Goal: Check status: Check status

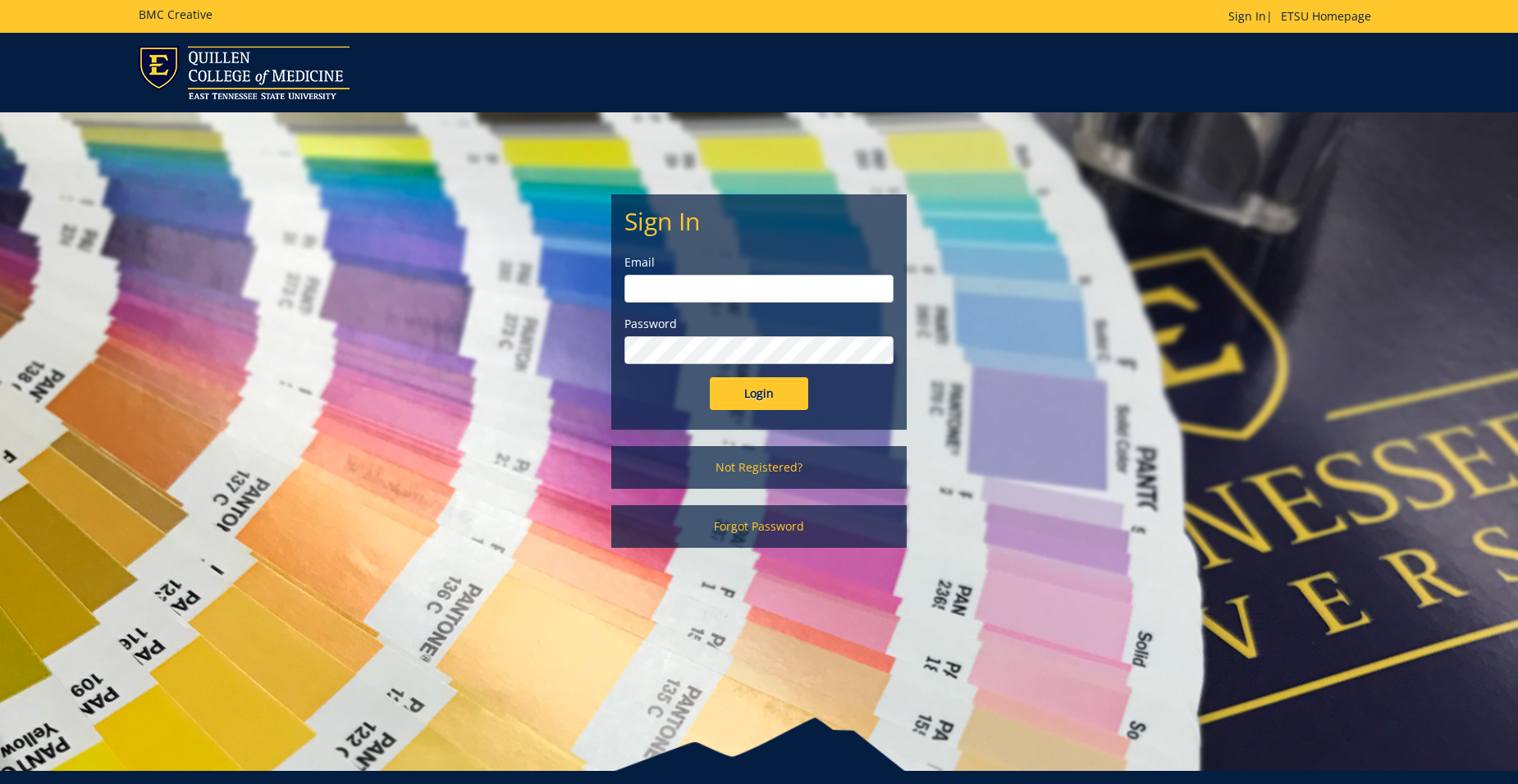
type input "[EMAIL_ADDRESS][DOMAIN_NAME]"
click at [746, 389] on input "Login" at bounding box center [758, 394] width 98 height 33
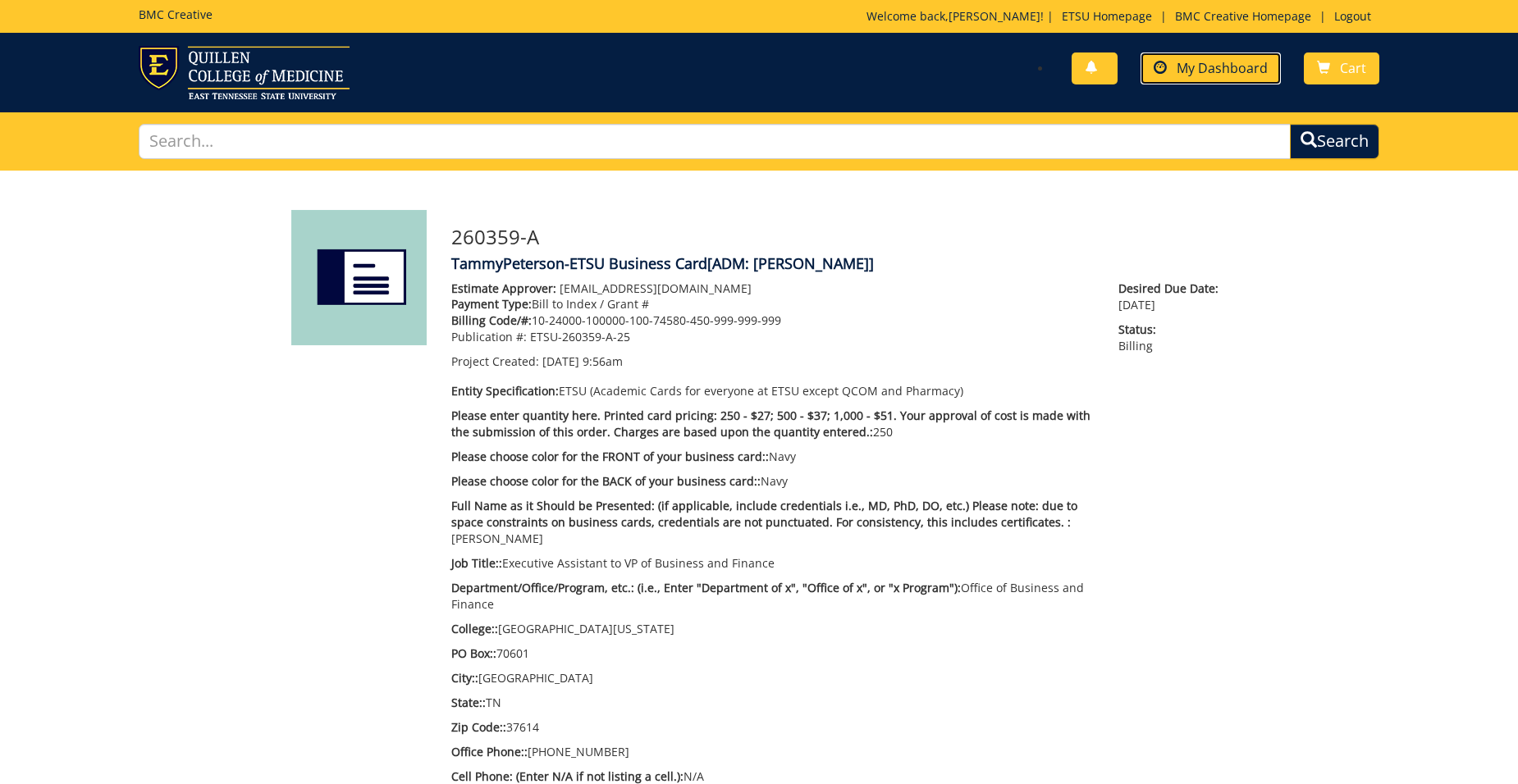
click at [1203, 77] on link "My Dashboard" at bounding box center [1210, 68] width 141 height 32
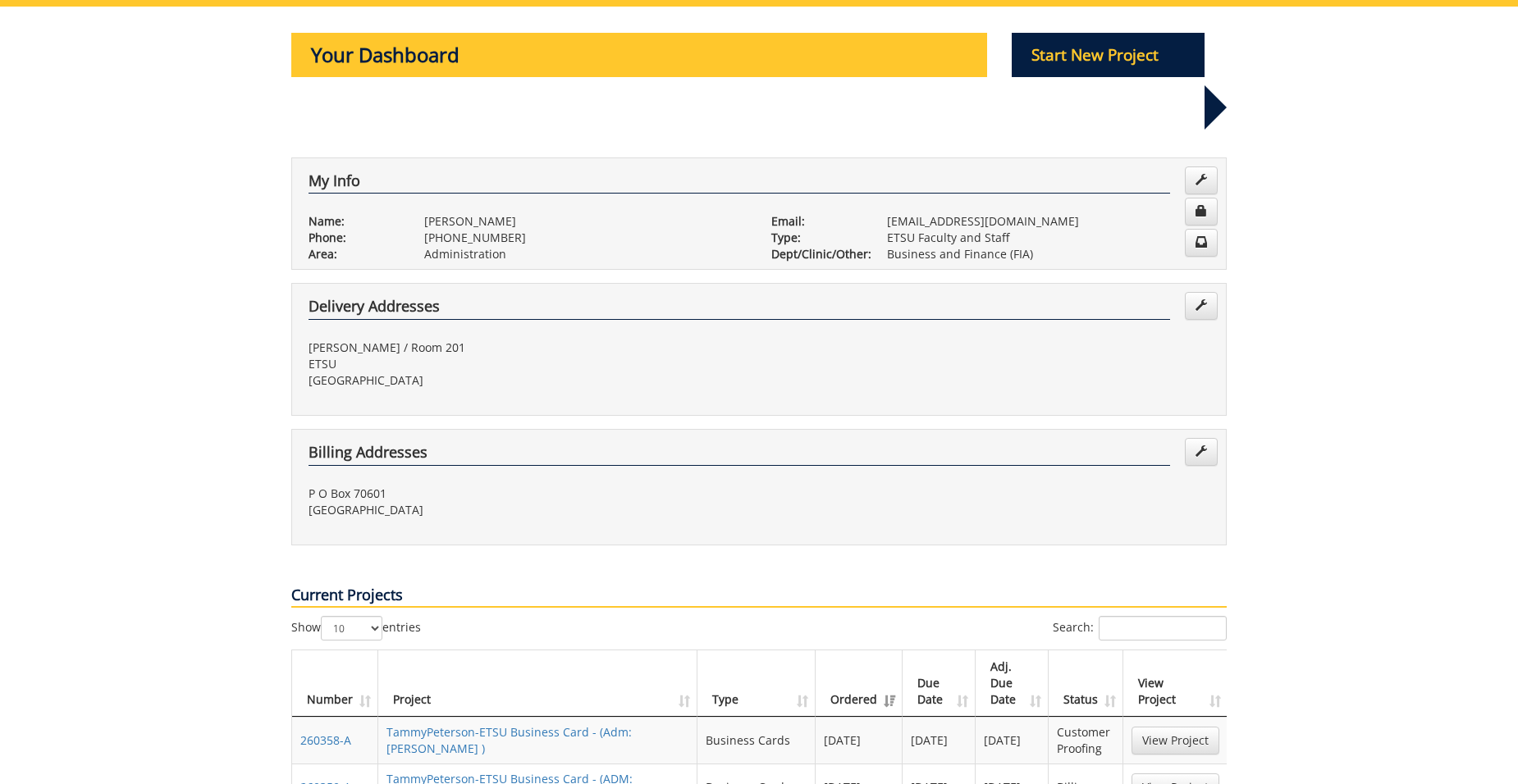
scroll to position [328, 0]
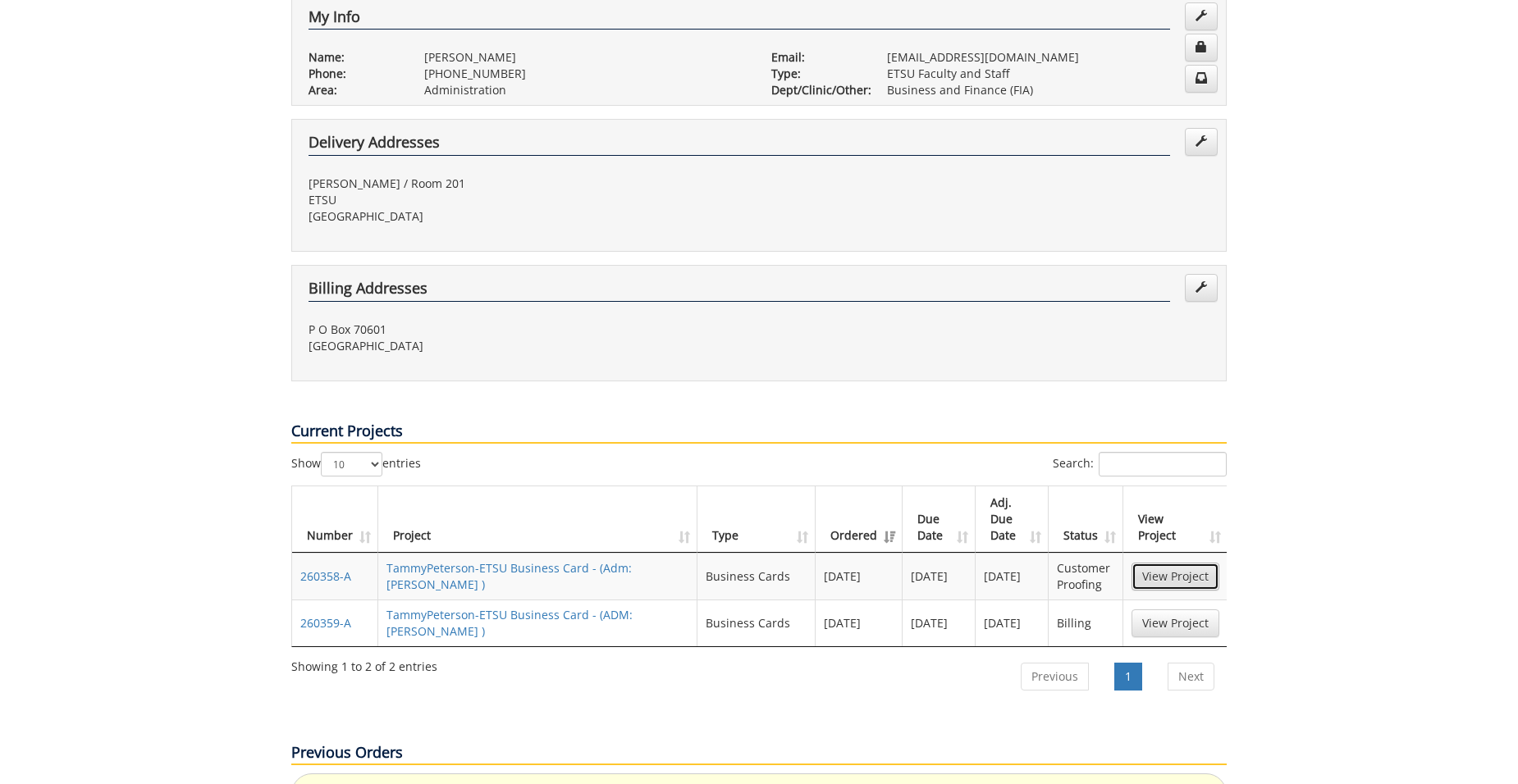
click at [1158, 563] on link "View Project" at bounding box center [1176, 576] width 88 height 28
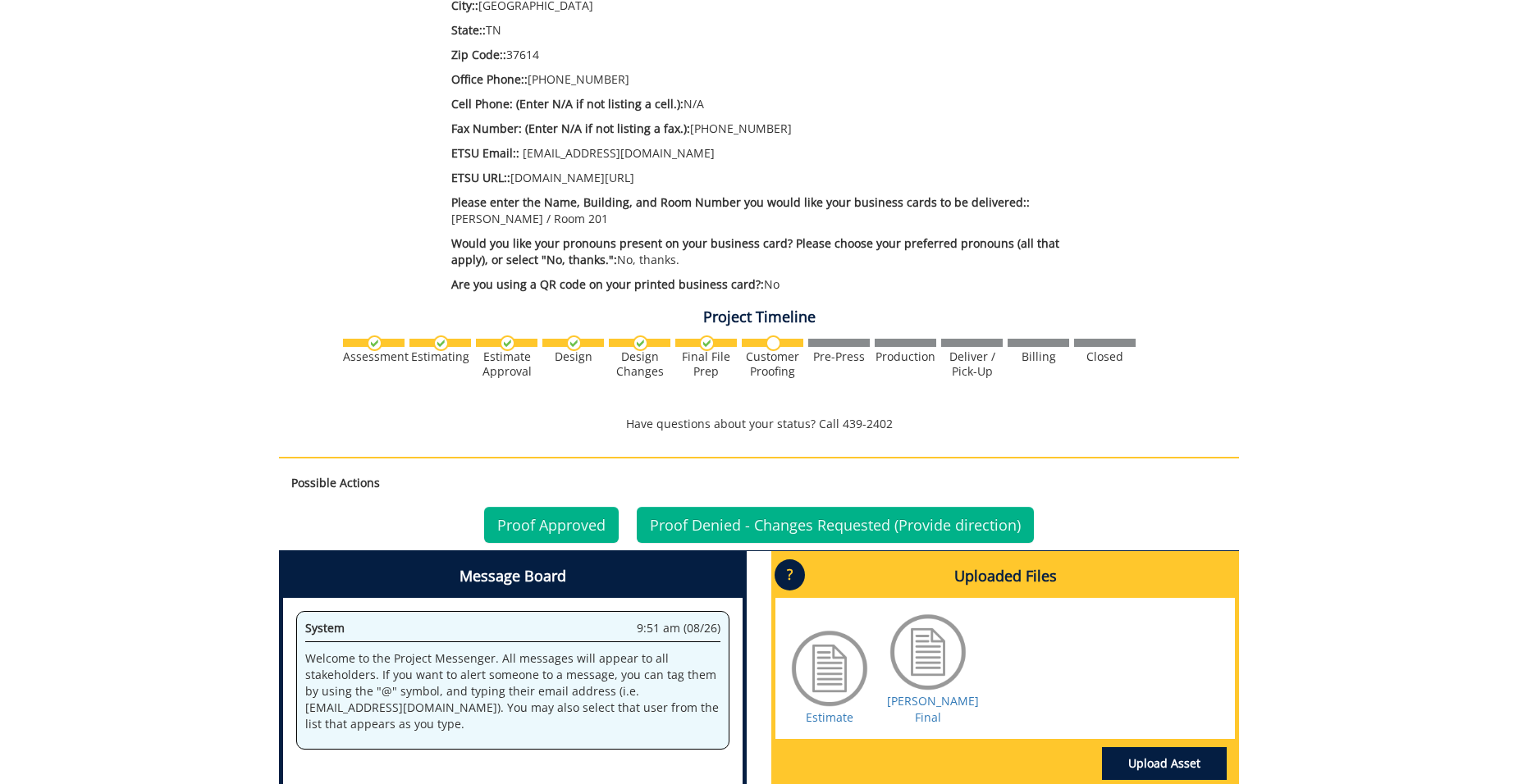
scroll to position [820, 0]
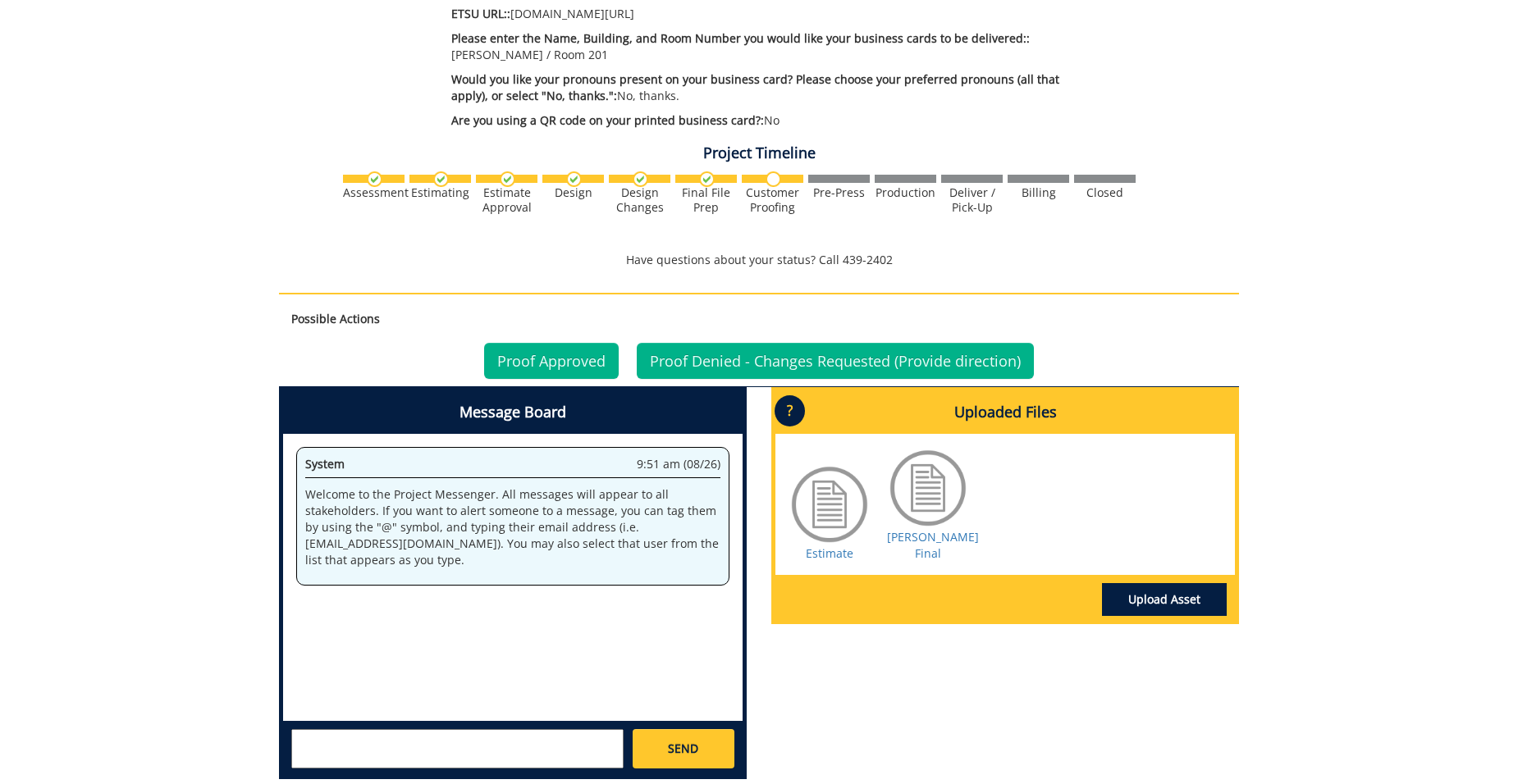
click at [938, 501] on div at bounding box center [928, 488] width 82 height 82
click at [932, 529] on link "Henson BC Final" at bounding box center [932, 545] width 92 height 32
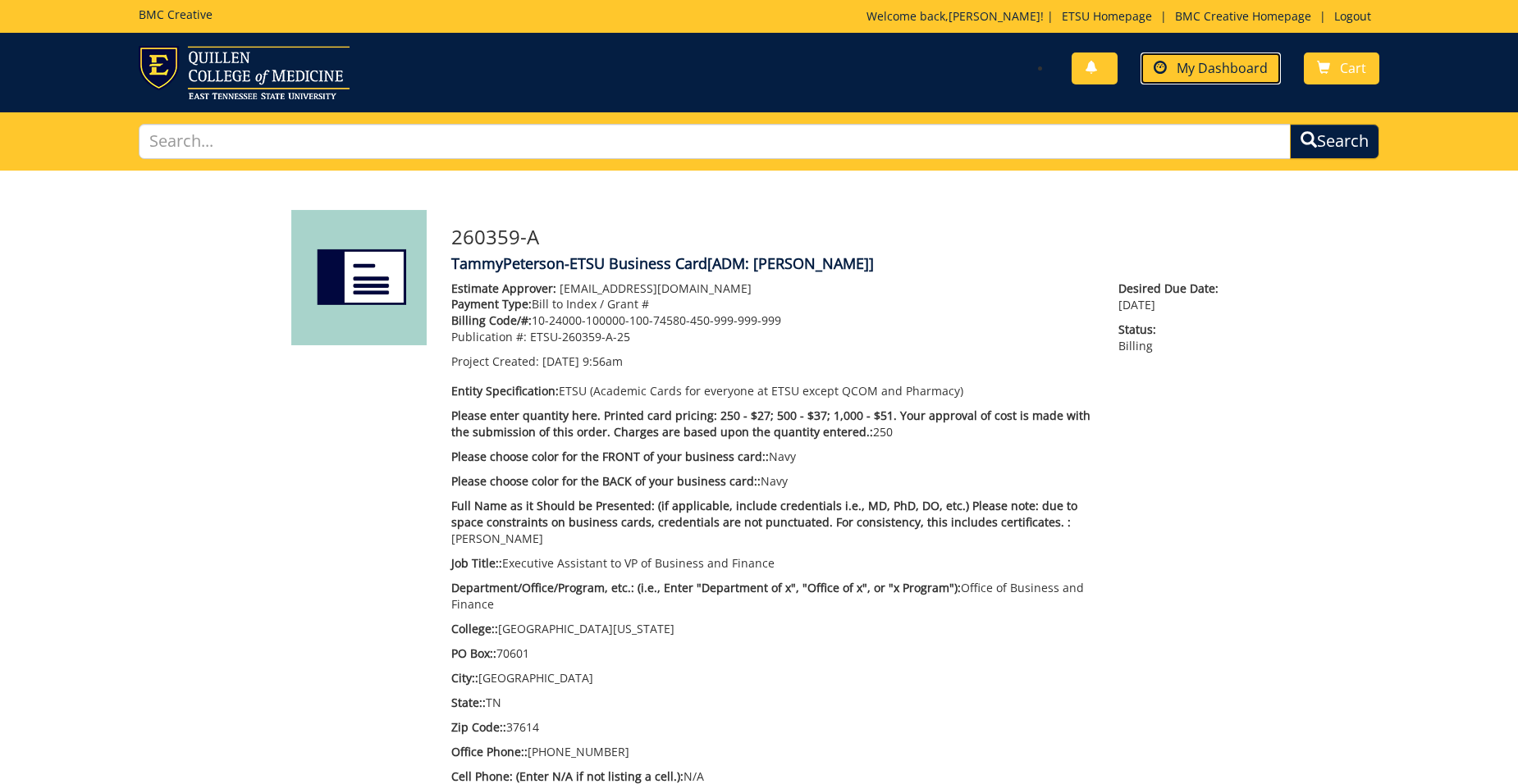
click at [1276, 70] on link "My Dashboard" at bounding box center [1210, 68] width 141 height 32
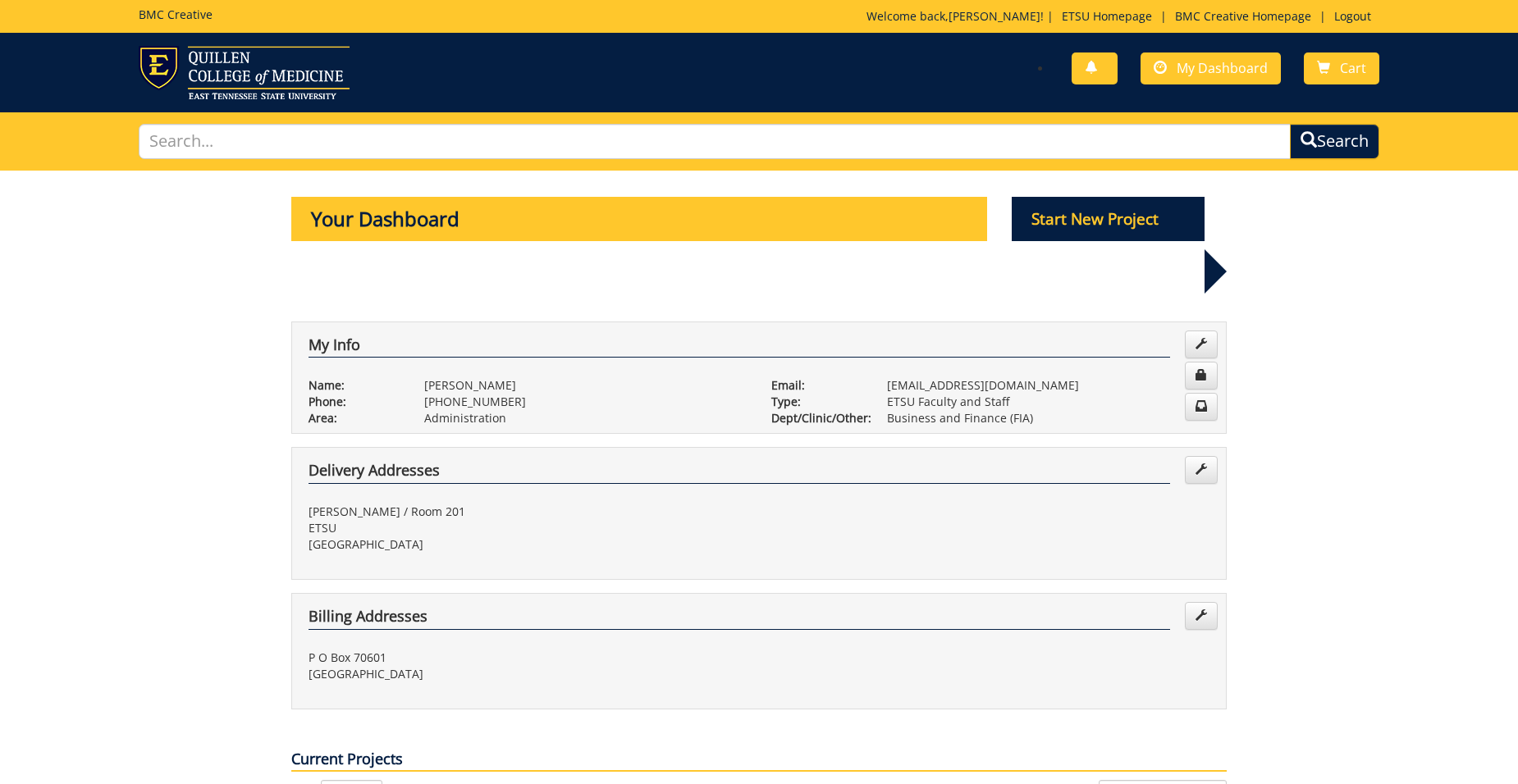
scroll to position [328, 0]
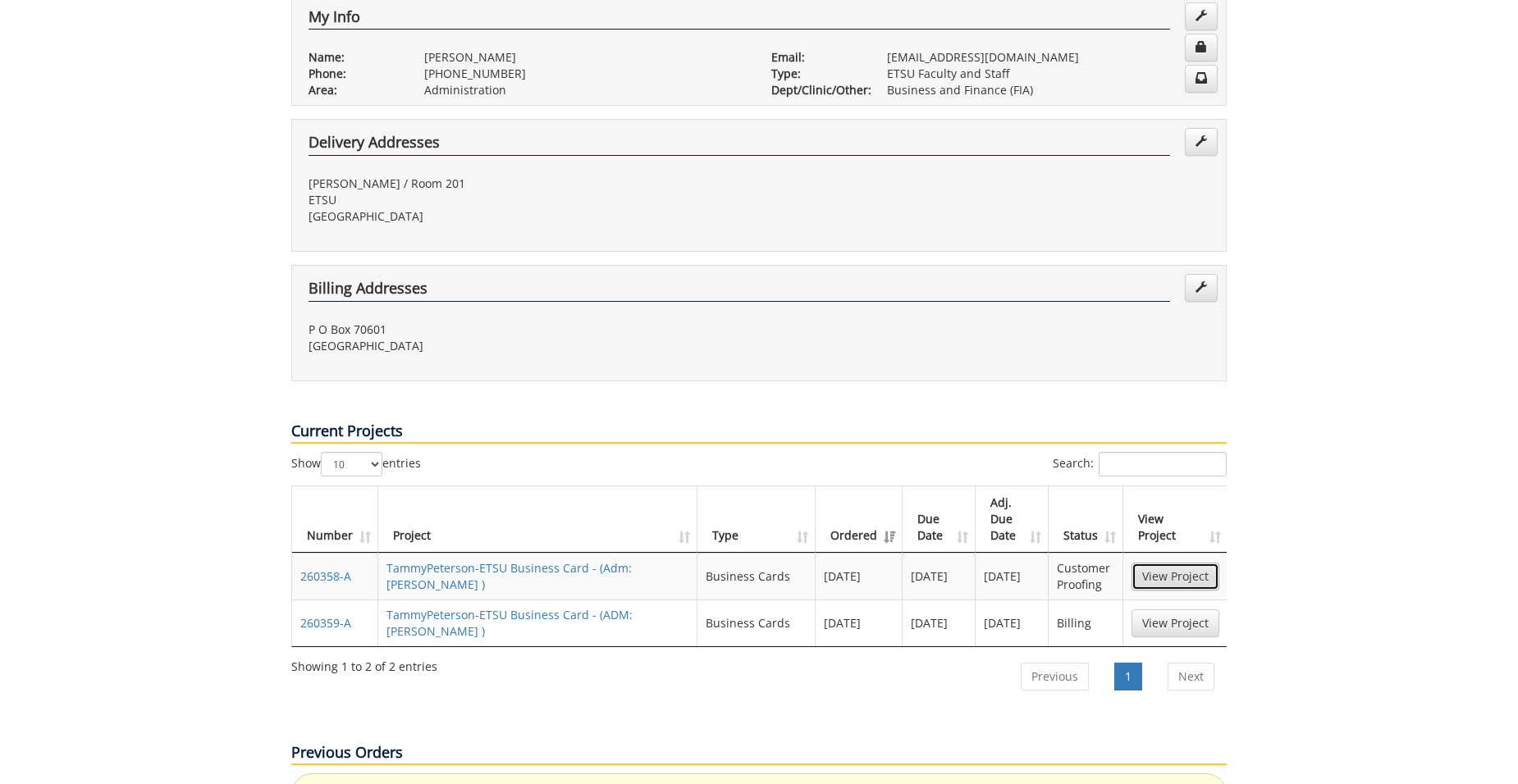
click at [1170, 563] on link "View Project" at bounding box center [1176, 576] width 88 height 28
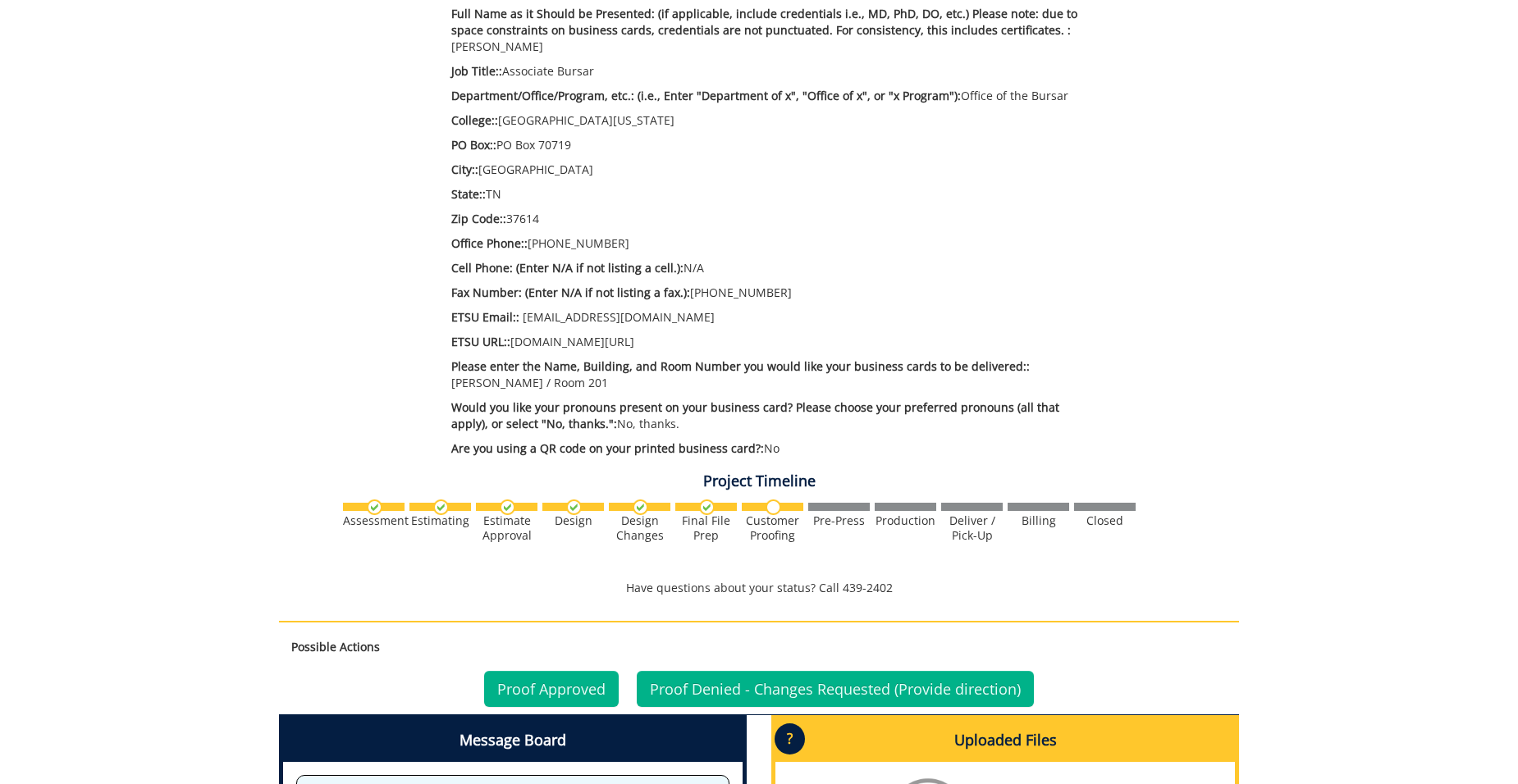
scroll to position [575, 0]
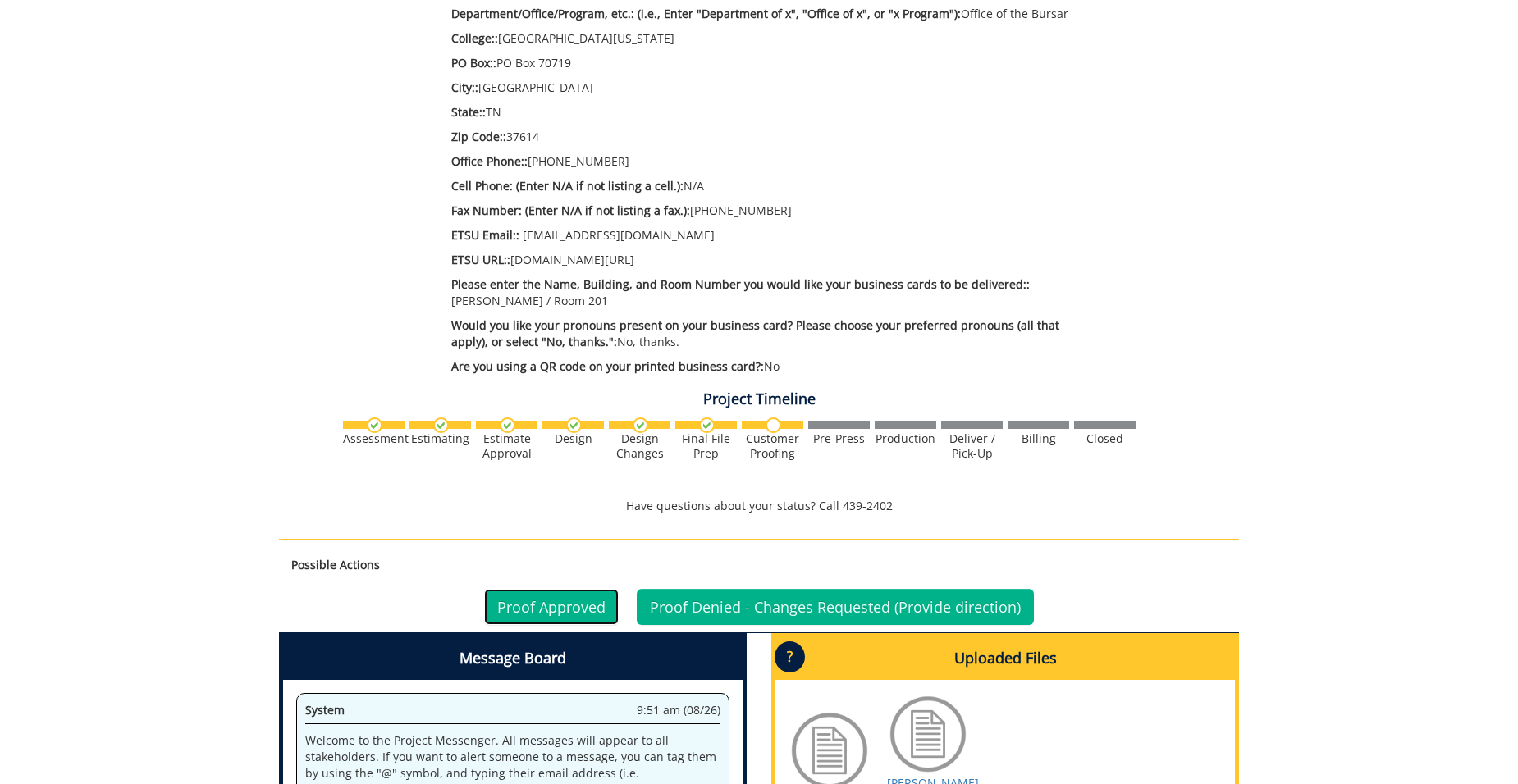
click at [560, 589] on link "Proof Approved" at bounding box center [551, 607] width 135 height 36
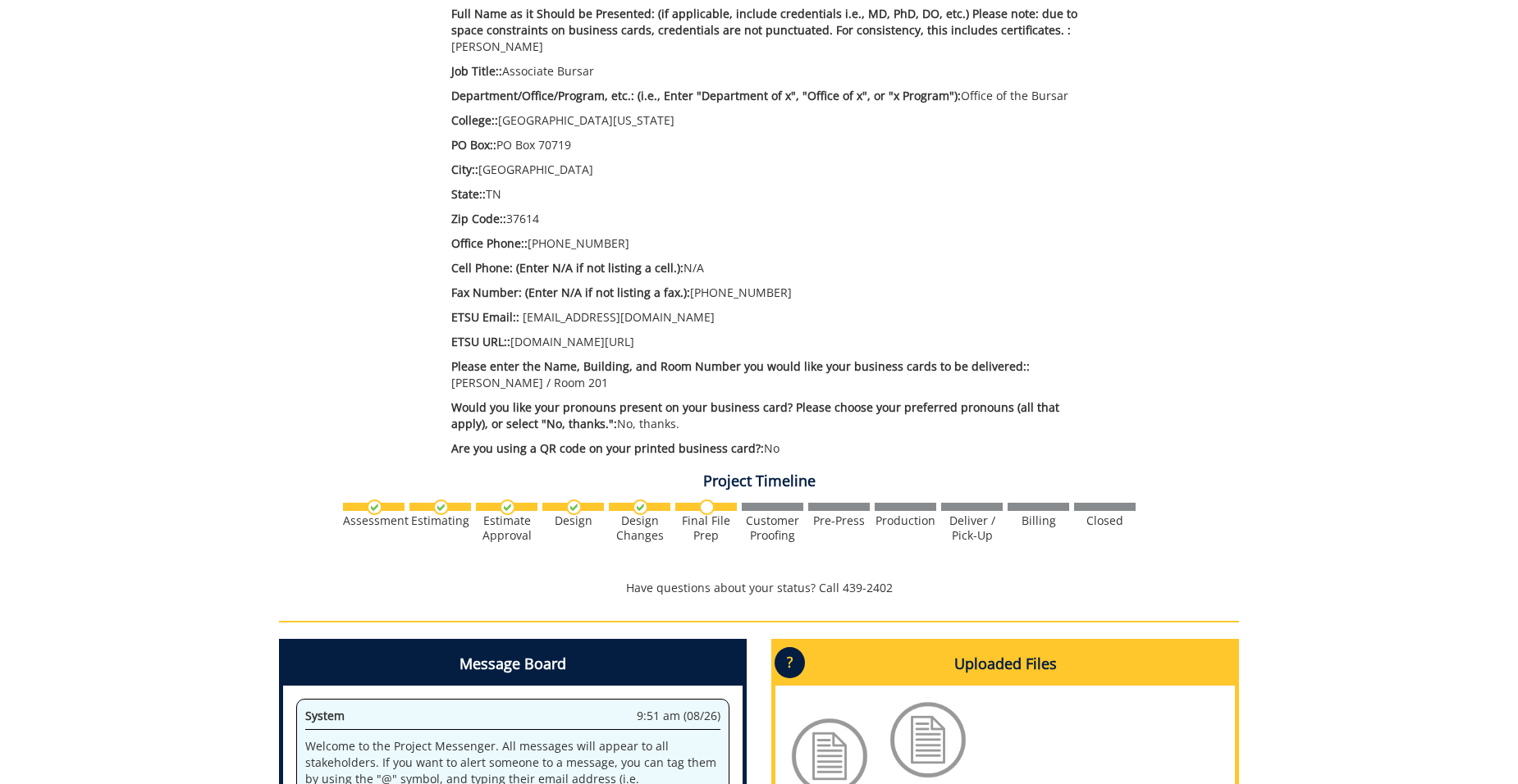
scroll to position [739, 0]
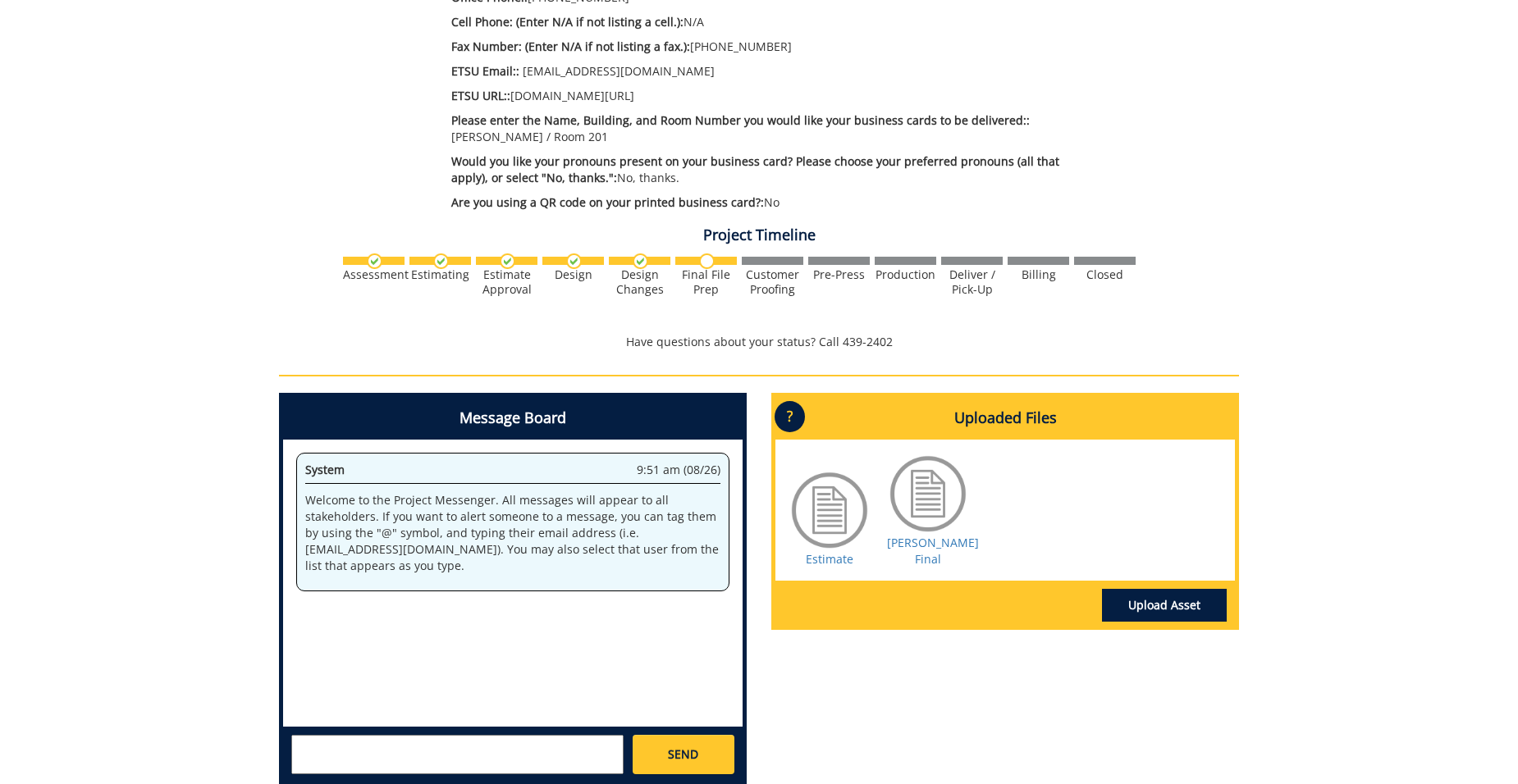
click at [344, 751] on textarea at bounding box center [457, 755] width 332 height 40
type textarea "Please deliver to Burgin Dosset Room 201, thanks!"
click at [684, 746] on span "SEND" at bounding box center [683, 755] width 30 height 17
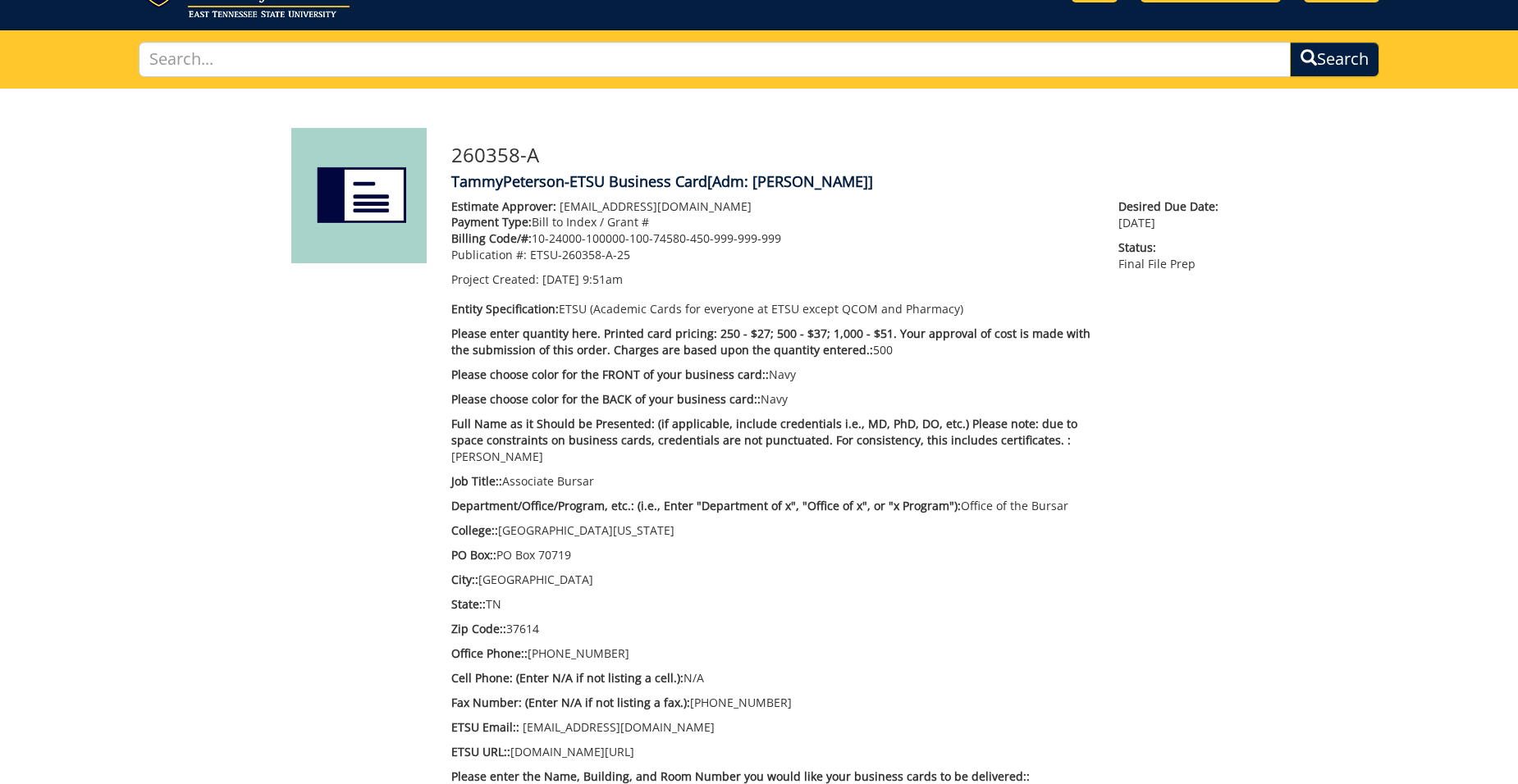
scroll to position [0, 0]
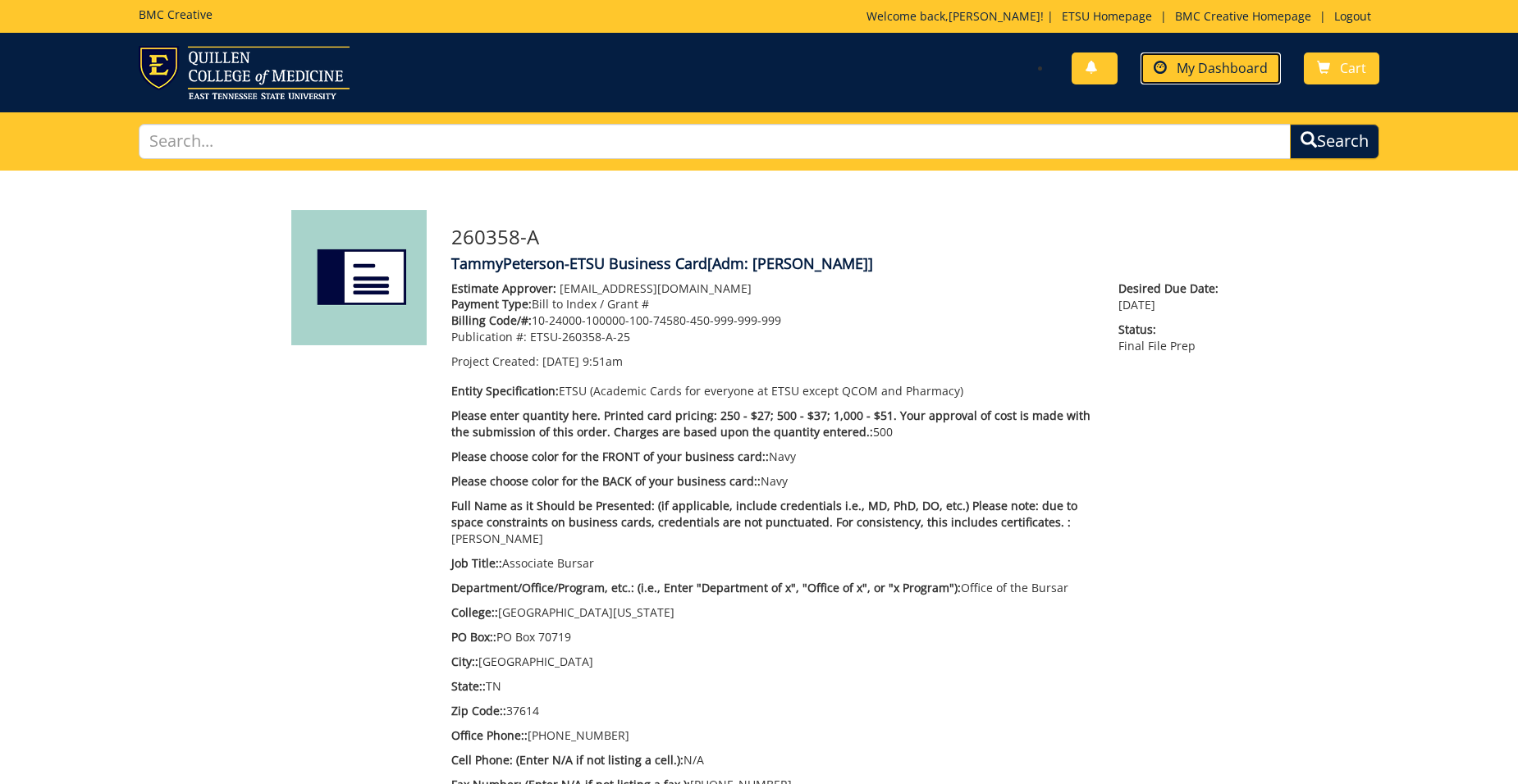
click at [1198, 72] on span "My Dashboard" at bounding box center [1222, 67] width 91 height 18
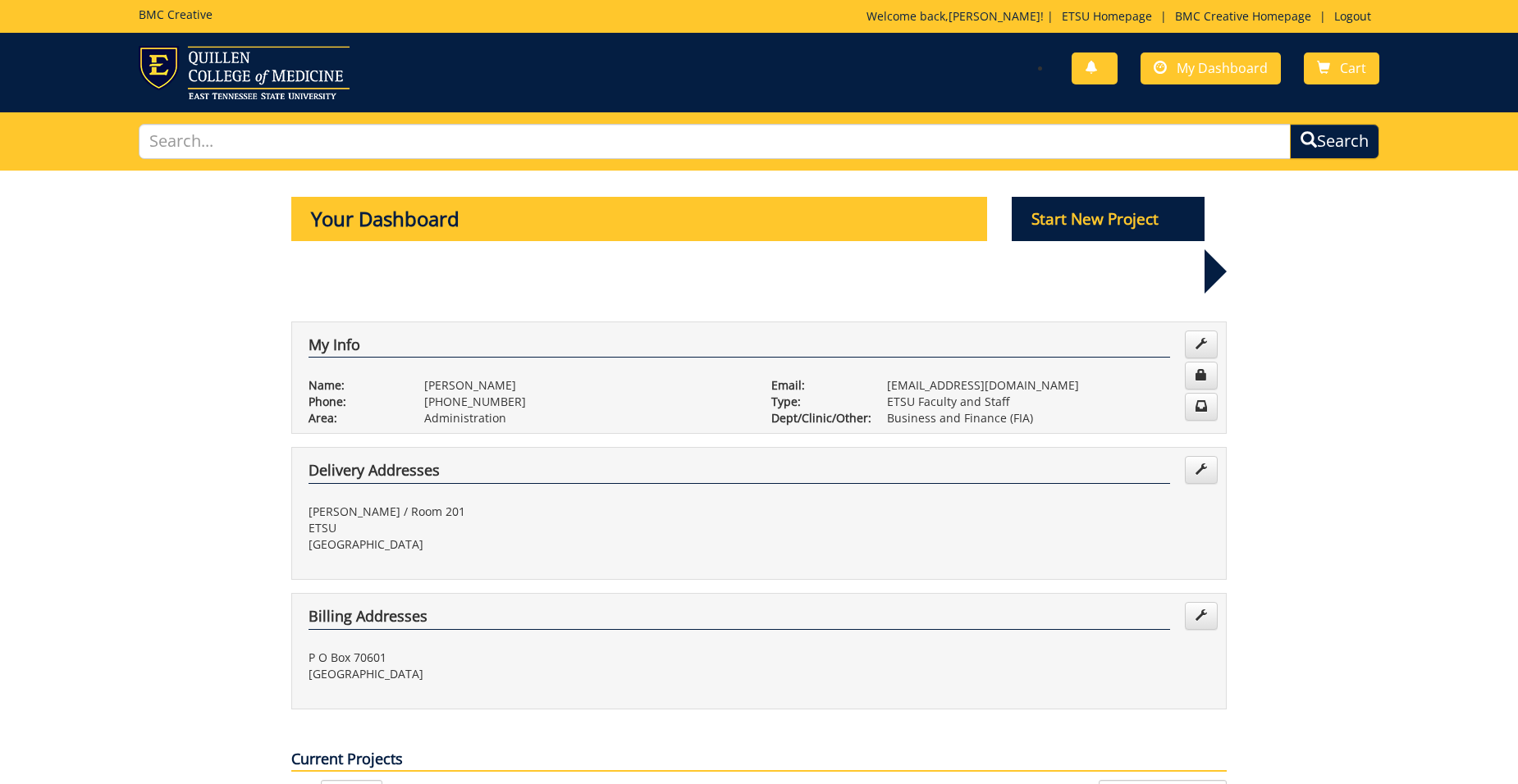
scroll to position [246, 0]
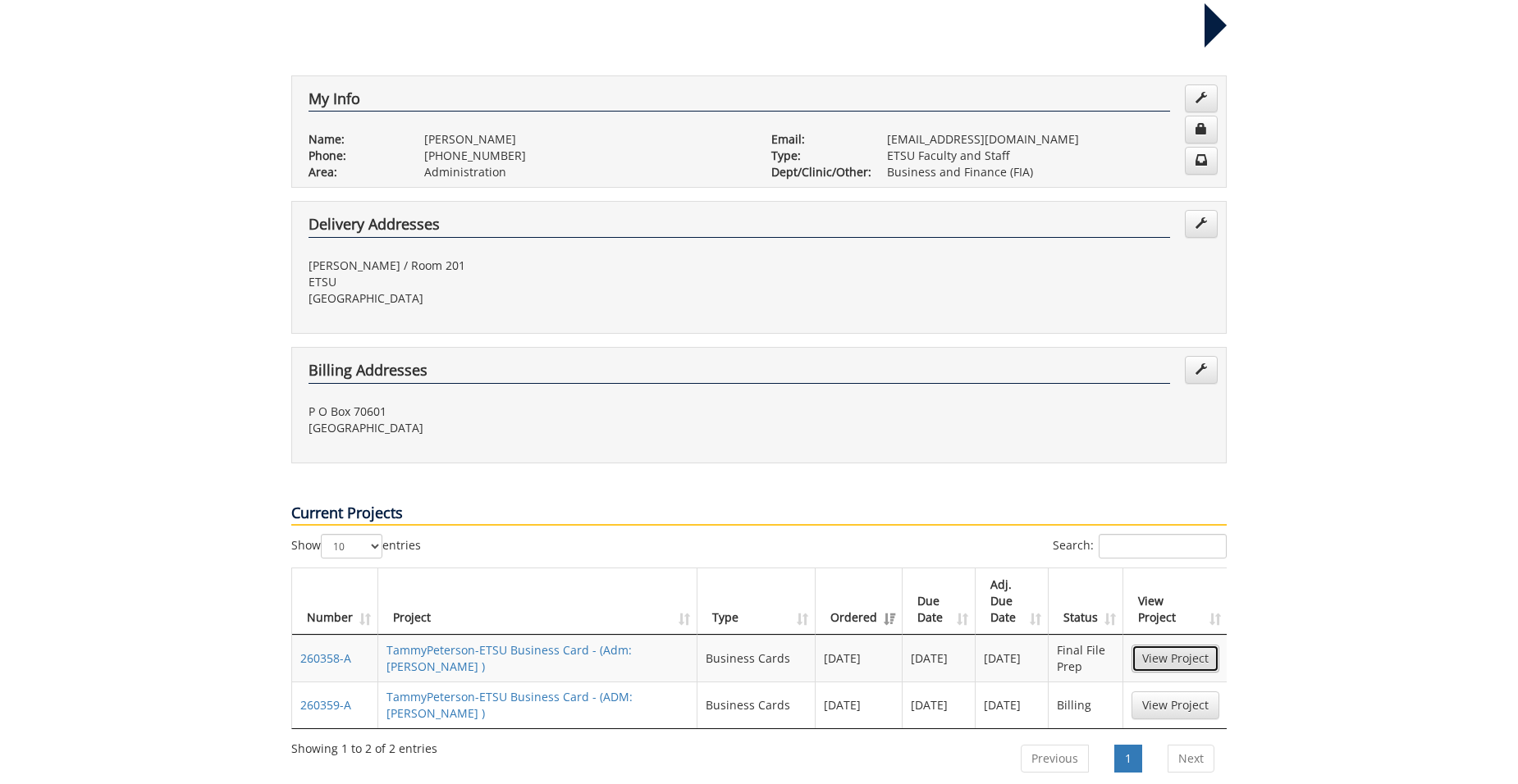
click at [1200, 644] on link "View Project" at bounding box center [1176, 658] width 88 height 28
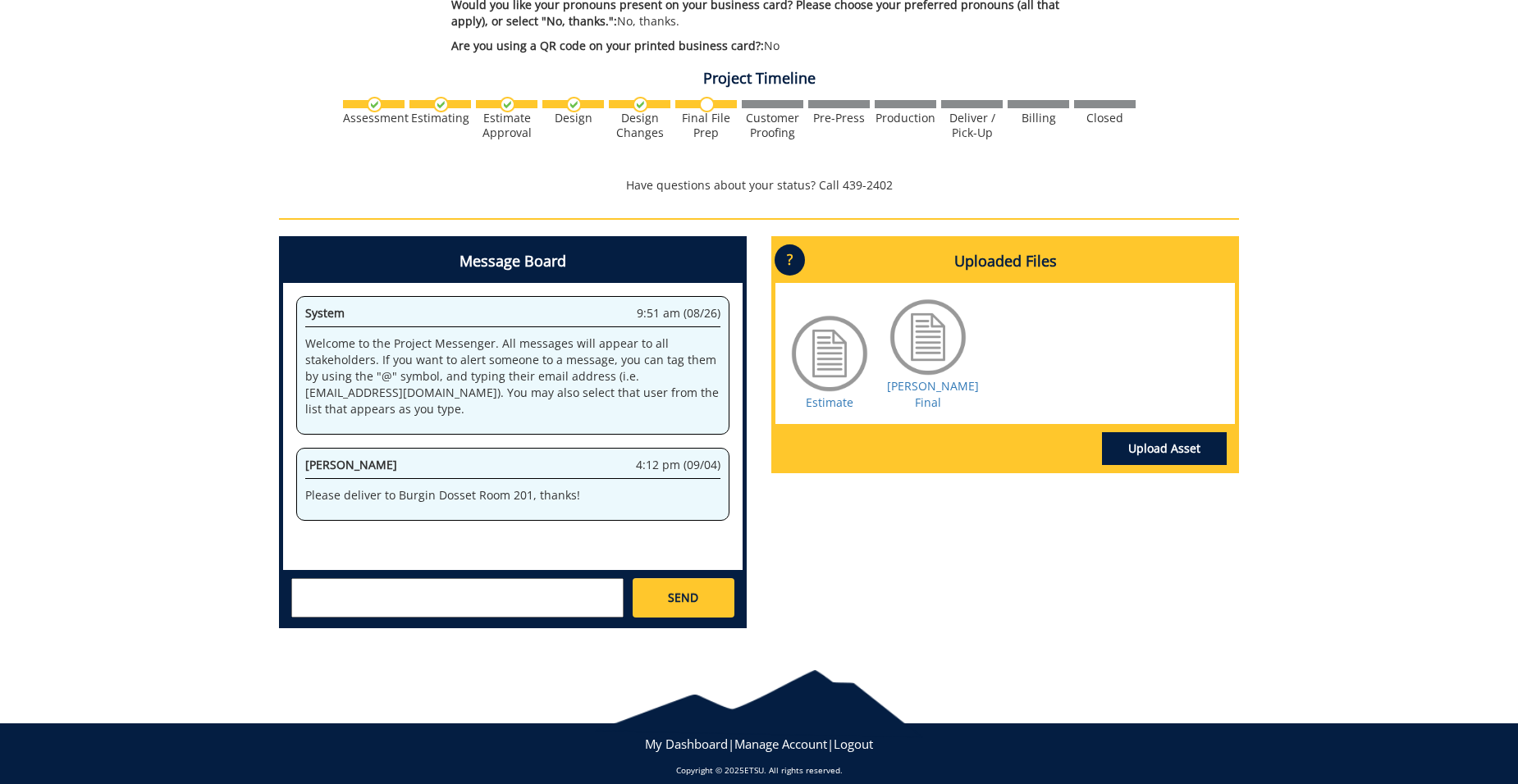
scroll to position [567, 0]
